Goal: Task Accomplishment & Management: Use online tool/utility

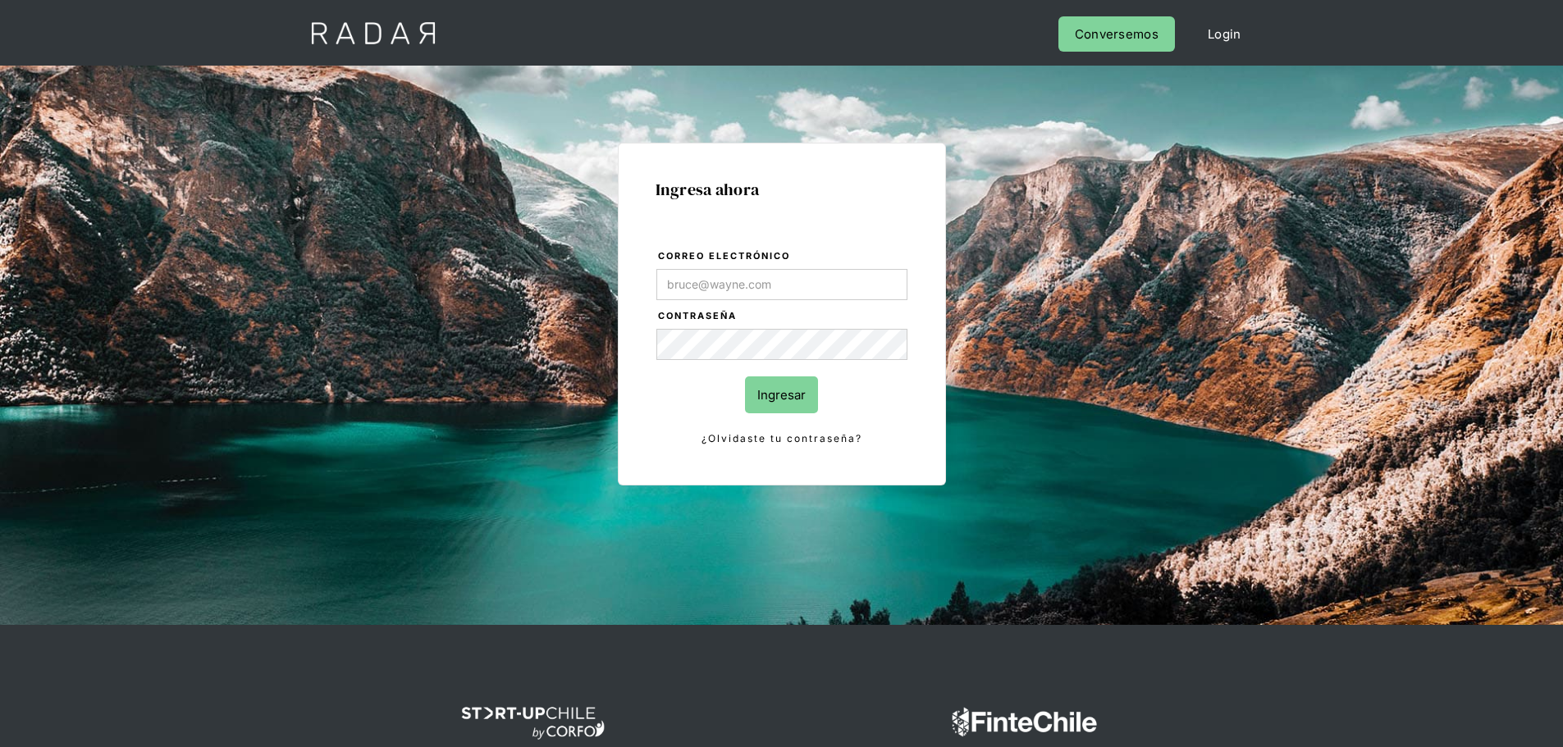
type input "[EMAIL_ADDRESS][DOMAIN_NAME]"
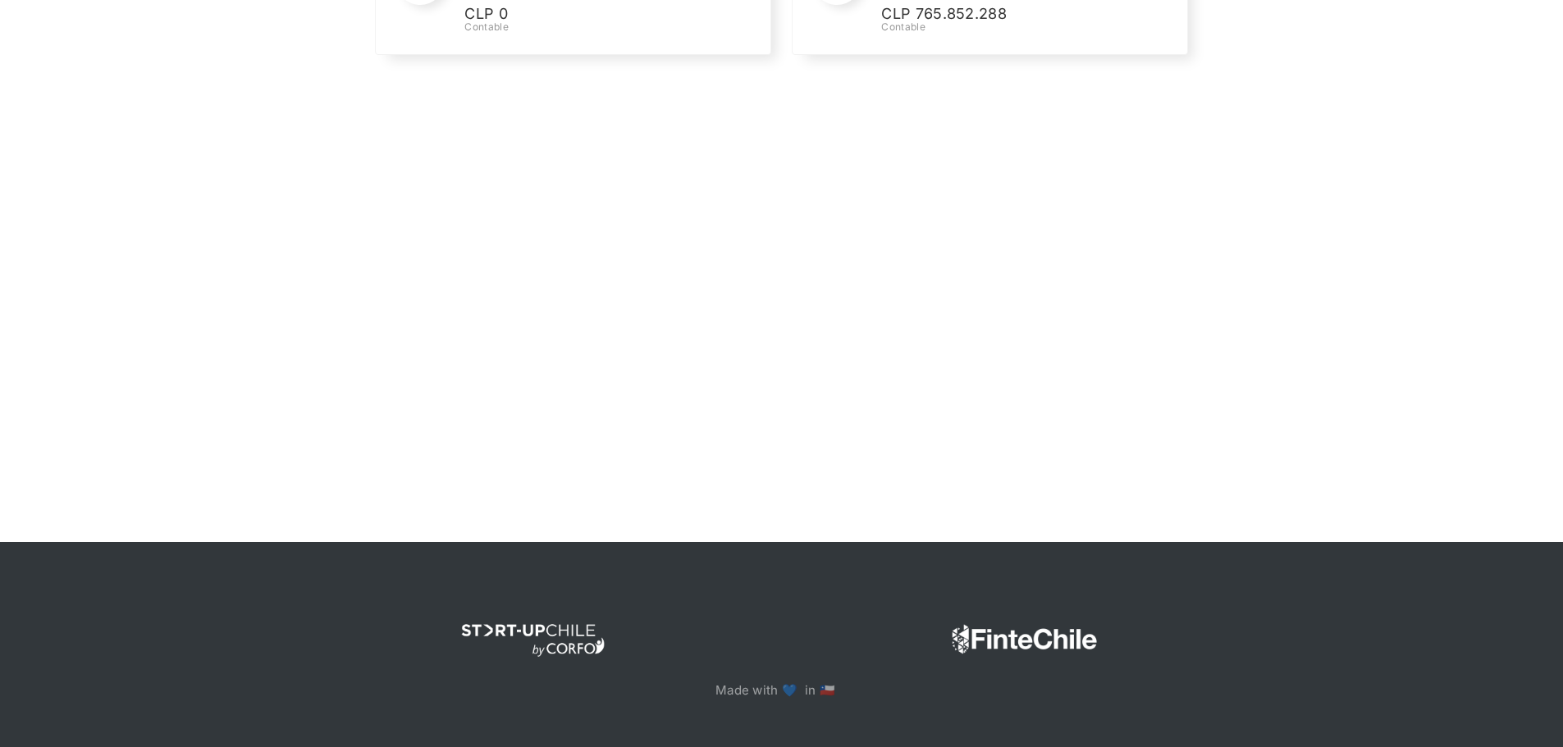
scroll to position [348, 0]
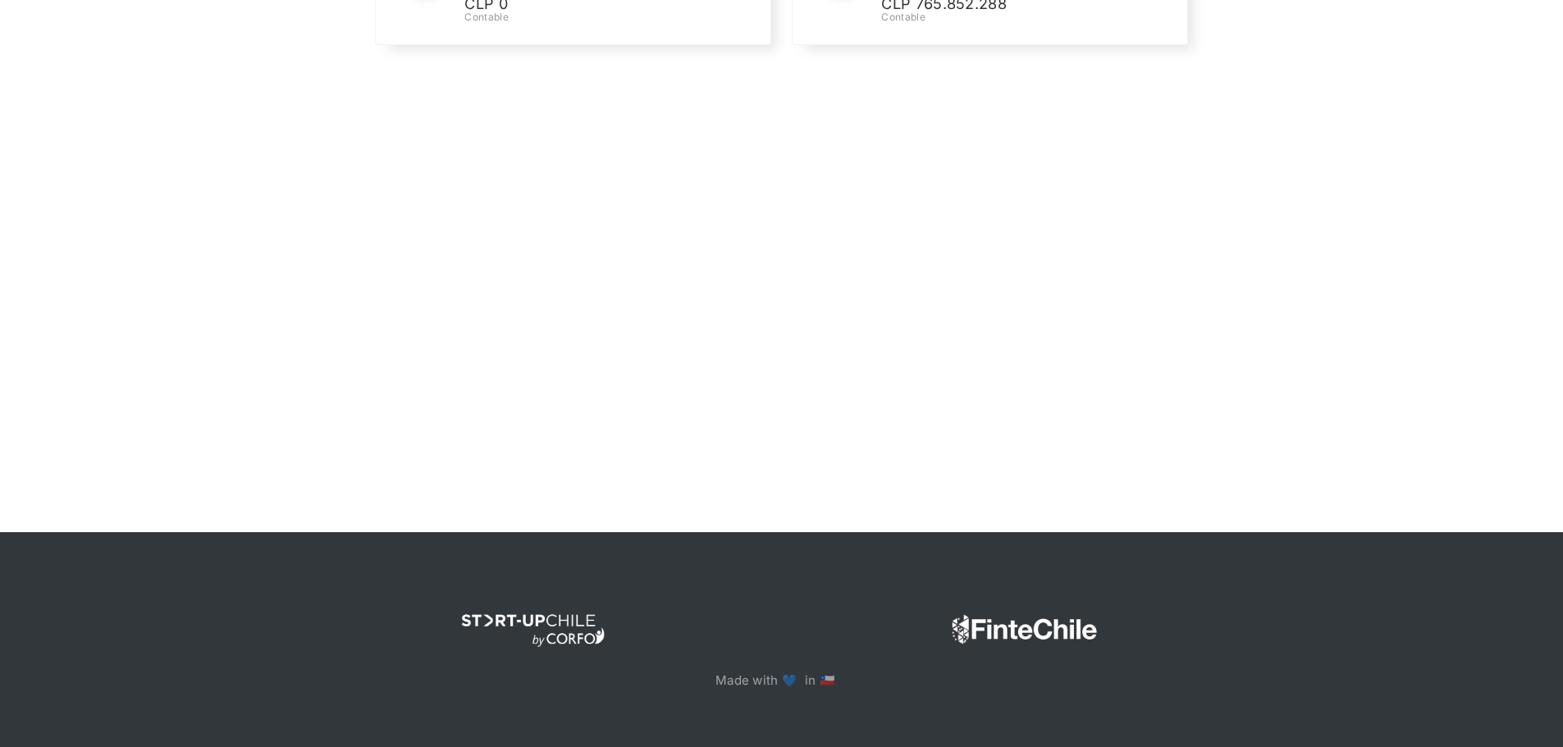
click at [885, 241] on div "[PERSON_NAME] 👋 Cargando tus cuentas... Nombre de la empresa • [GEOGRAPHIC_DATA…" at bounding box center [781, 158] width 1563 height 747
